Goal: Connect with others: Connect with others

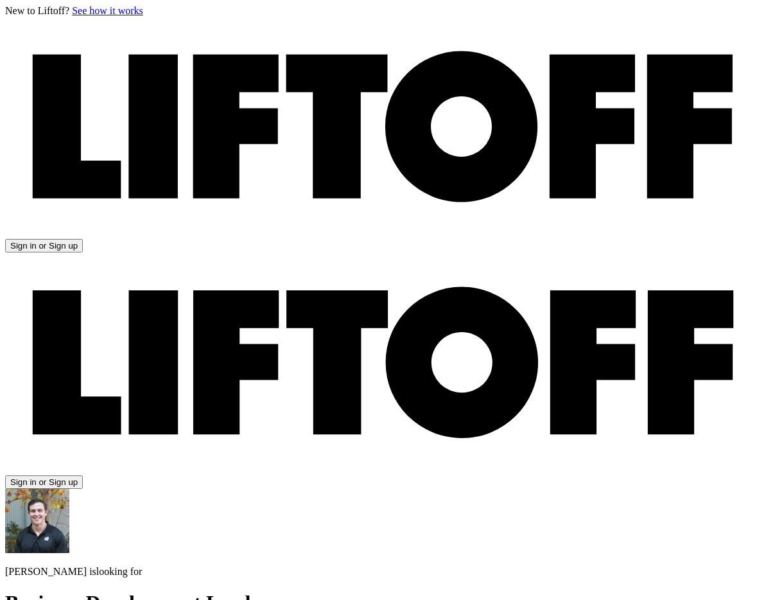
scroll to position [371, 0]
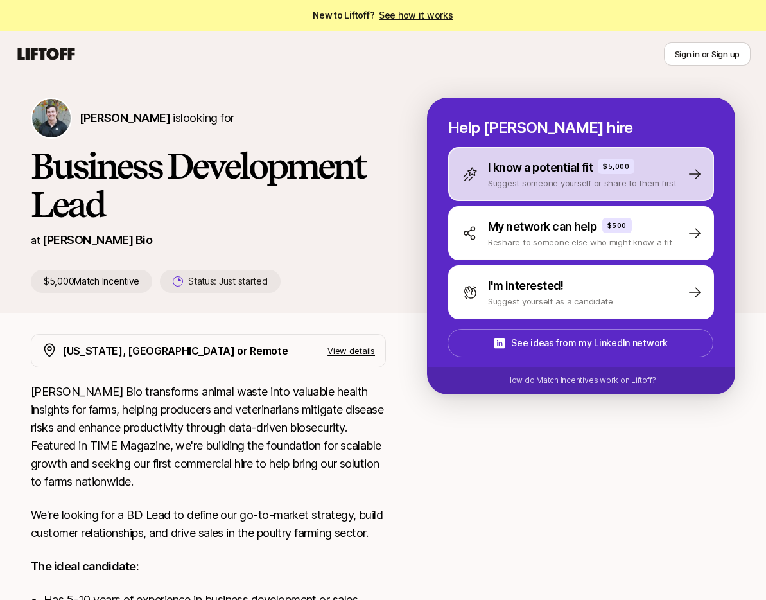
click at [565, 175] on p "I know a potential fit" at bounding box center [540, 168] width 105 height 18
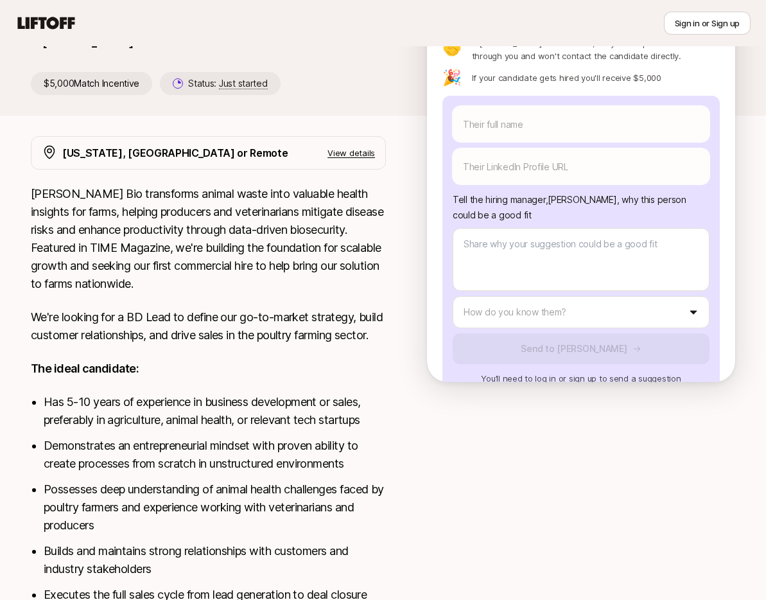
scroll to position [258, 0]
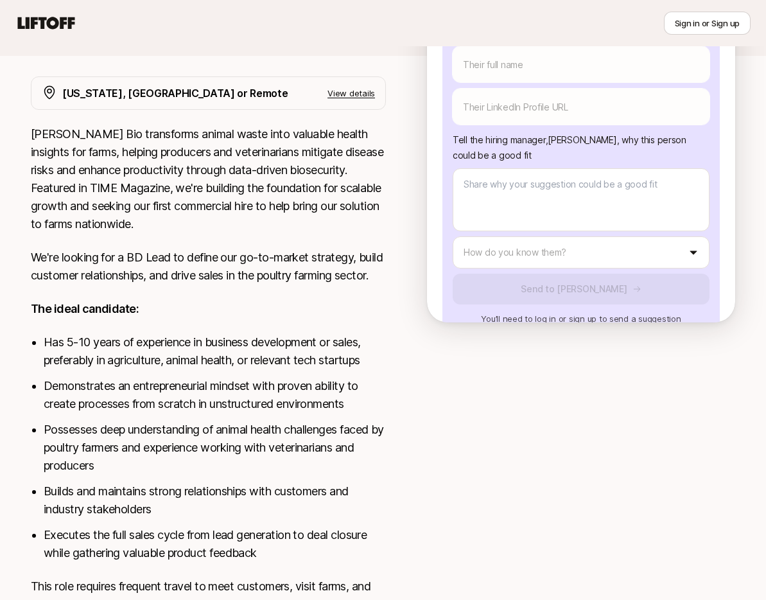
type textarea "x"
